Goal: Navigation & Orientation: Find specific page/section

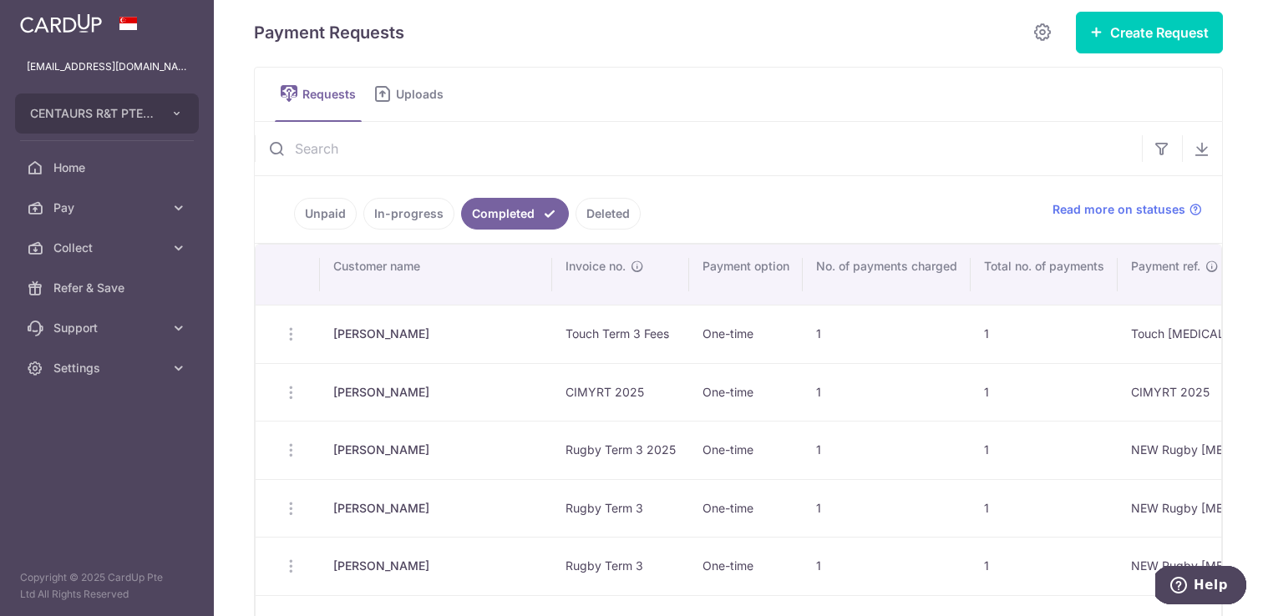
scroll to position [31, 0]
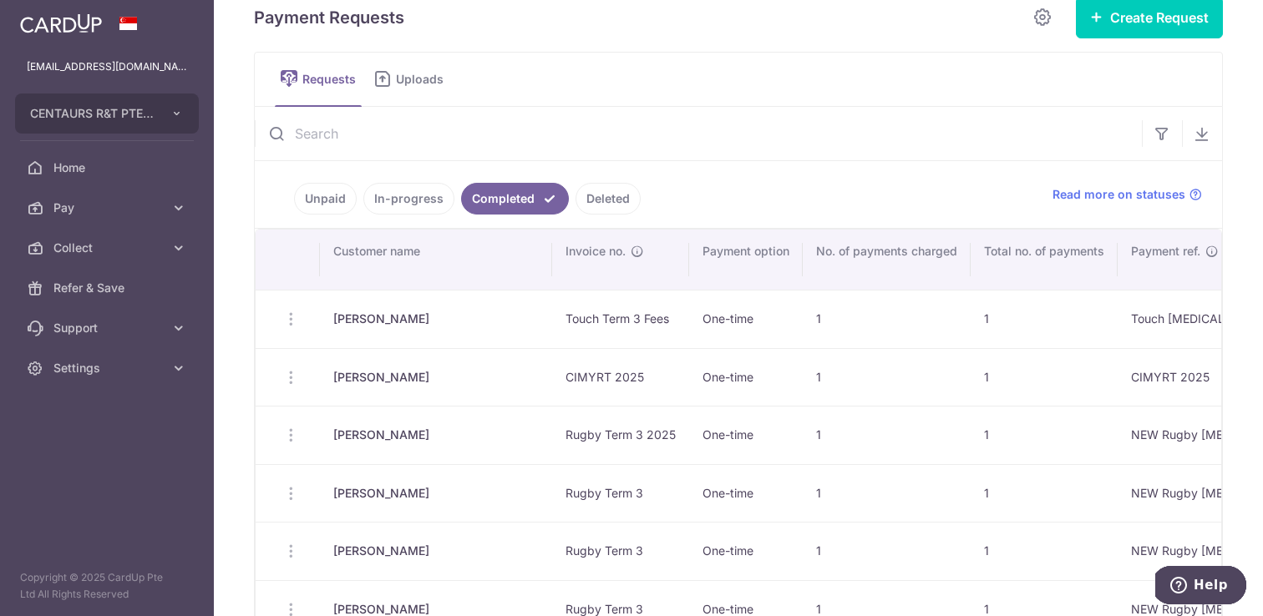
click at [389, 186] on link "In-progress" at bounding box center [408, 199] width 91 height 32
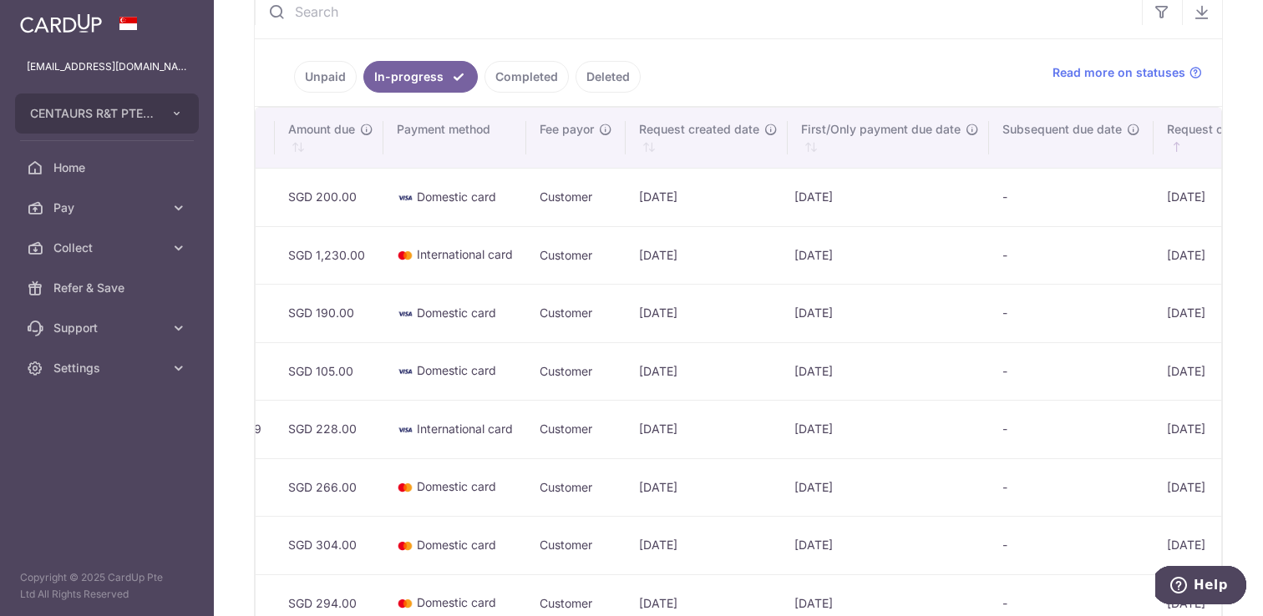
scroll to position [0, 1205]
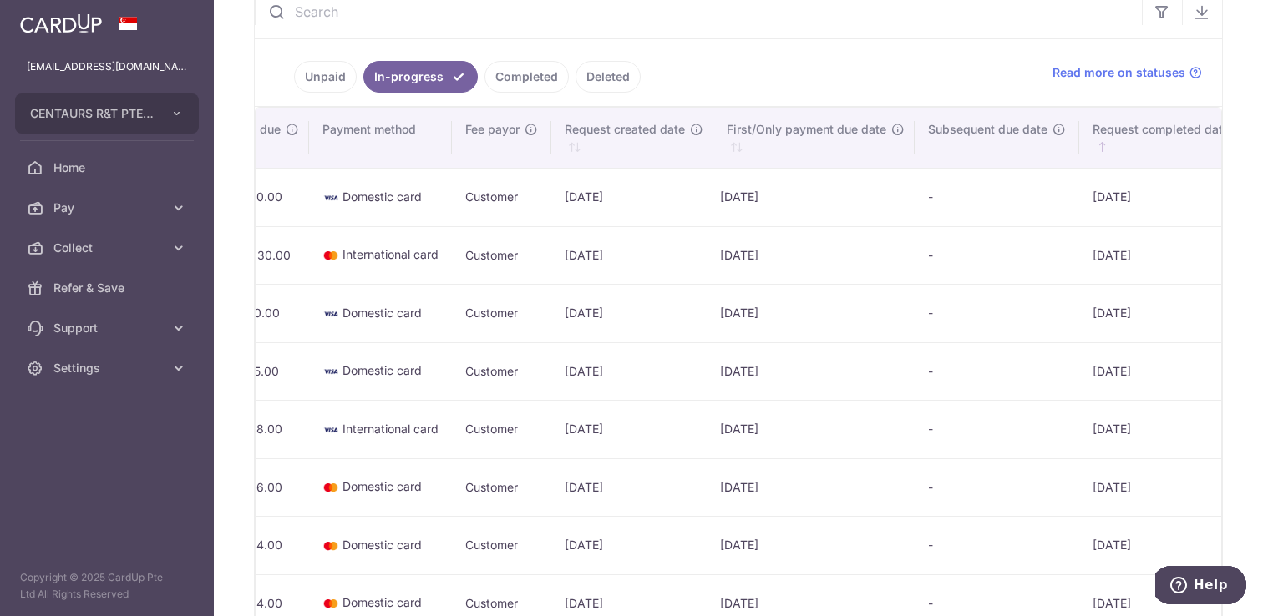
click at [532, 77] on link "Completed" at bounding box center [526, 77] width 84 height 32
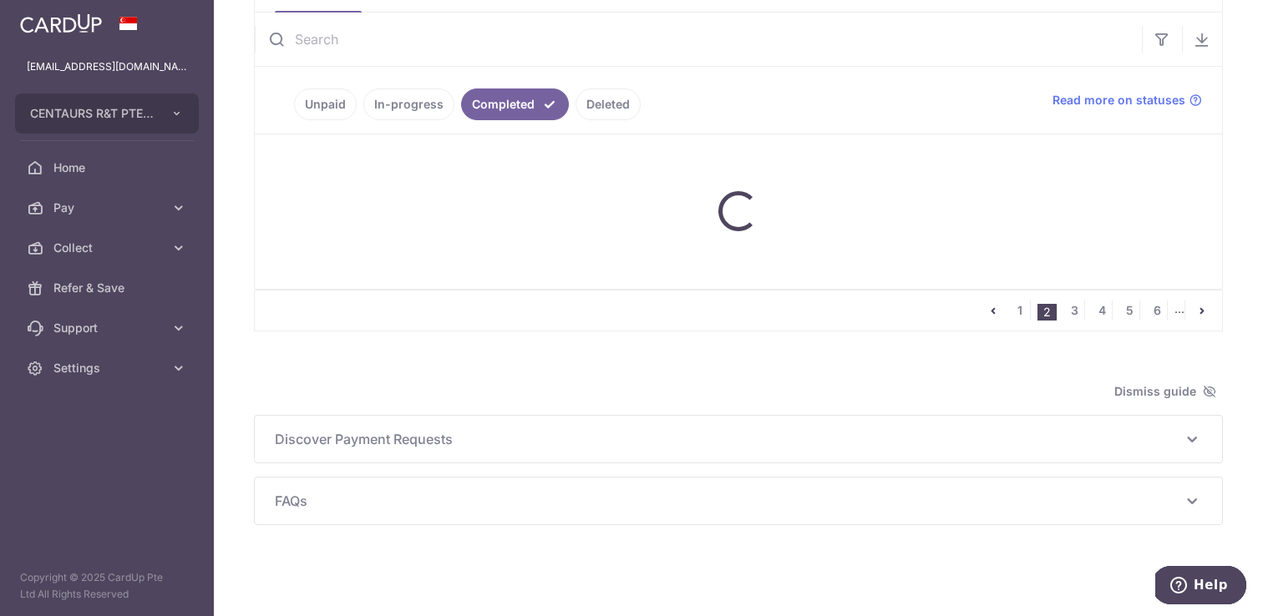
scroll to position [153, 0]
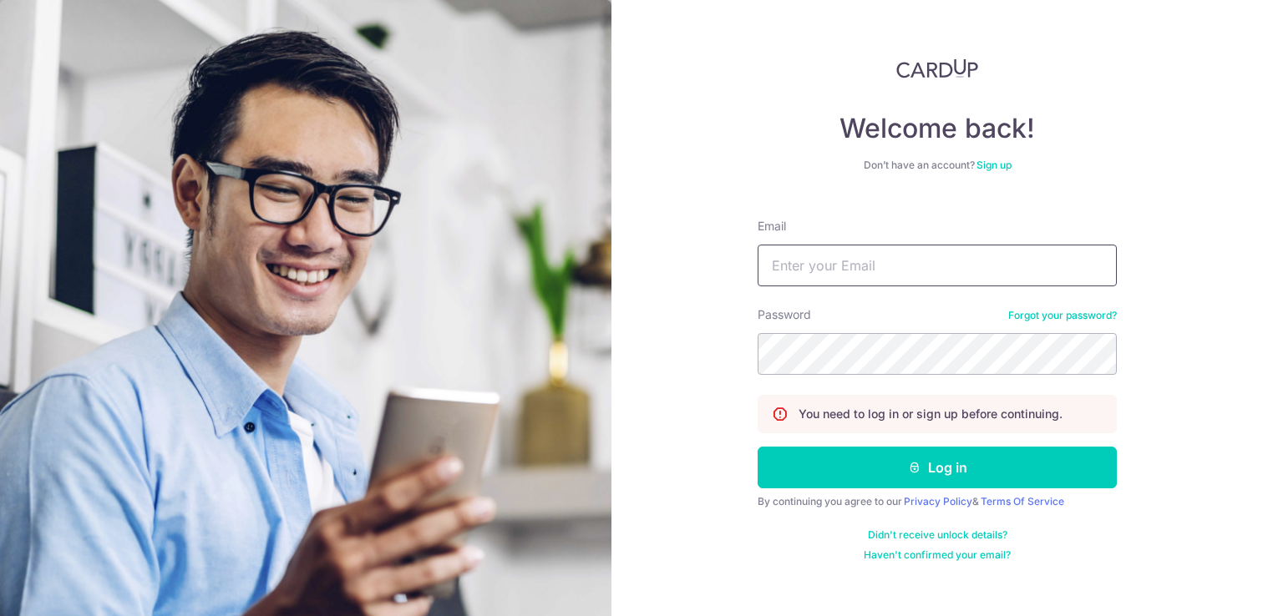
click at [838, 260] on input "Email" at bounding box center [936, 266] width 359 height 42
type input "[EMAIL_ADDRESS][DOMAIN_NAME]"
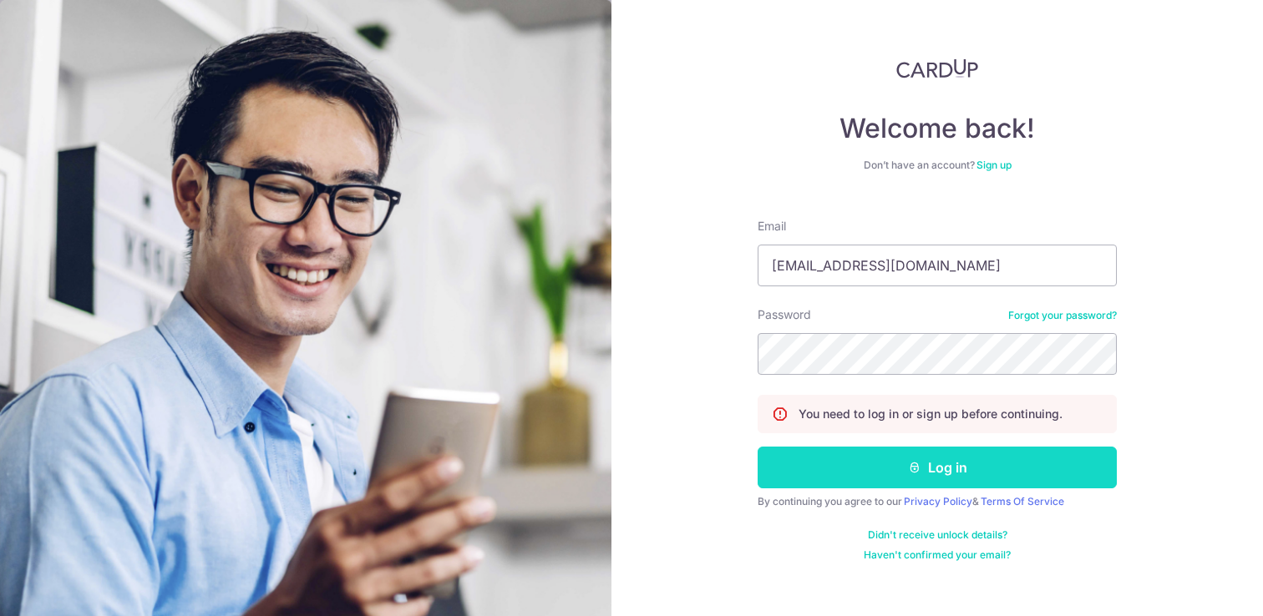
click at [911, 473] on icon "submit" at bounding box center [914, 467] width 13 height 13
